Goal: Transaction & Acquisition: Purchase product/service

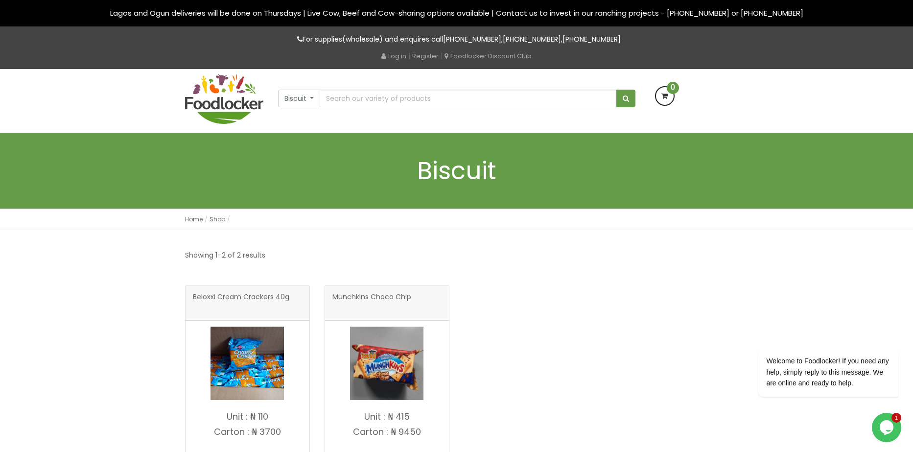
click at [582, 296] on div "Beloxxi Cream Crackers 40g" at bounding box center [457, 395] width 558 height 218
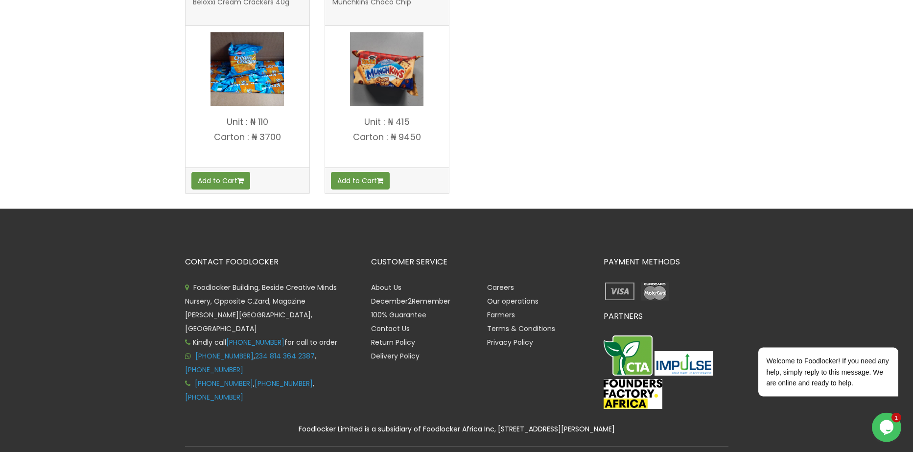
scroll to position [195, 0]
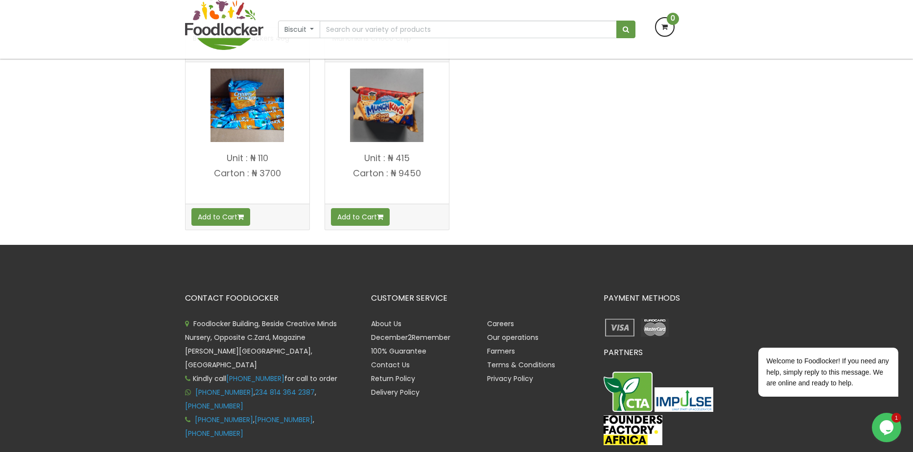
click at [406, 163] on p "Unit : ₦ 415" at bounding box center [387, 158] width 124 height 10
click at [558, 184] on div "Beloxxi Cream Crackers 40g" at bounding box center [457, 136] width 558 height 218
click at [492, 147] on div "Beloxxi Cream Crackers 40g" at bounding box center [457, 136] width 558 height 218
click at [293, 34] on button "Biscuit" at bounding box center [299, 30] width 43 height 18
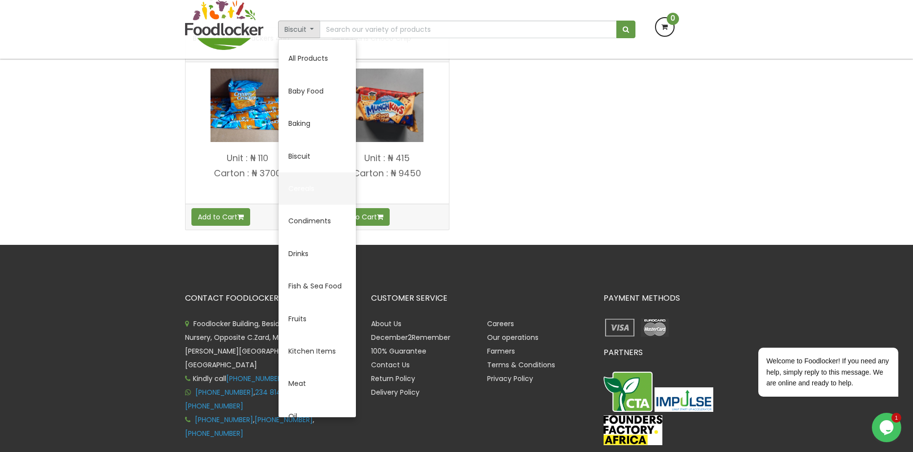
click at [306, 185] on link "Cereals" at bounding box center [317, 188] width 77 height 32
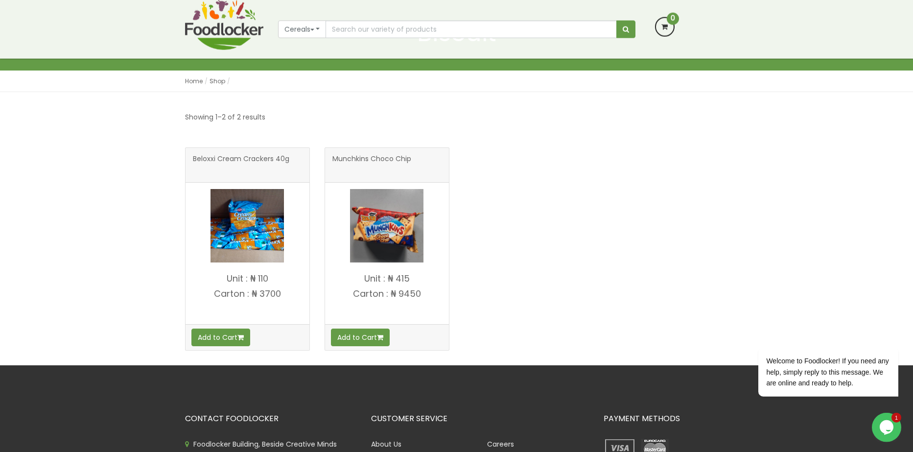
scroll to position [0, 0]
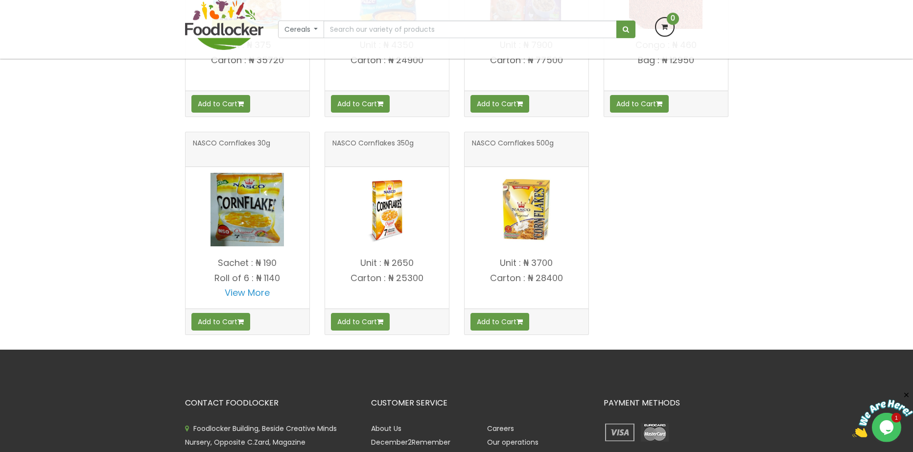
scroll to position [278, 0]
